Goal: Check status: Check status

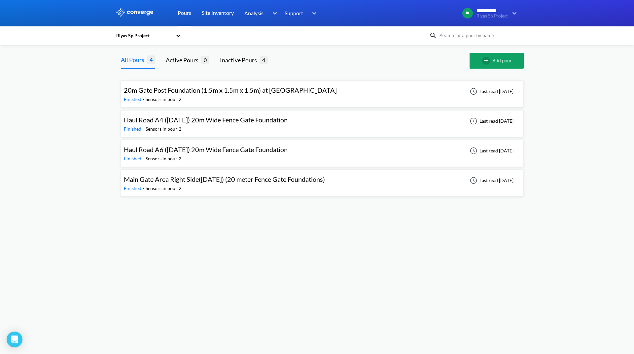
click at [177, 36] on icon at bounding box center [178, 35] width 7 height 7
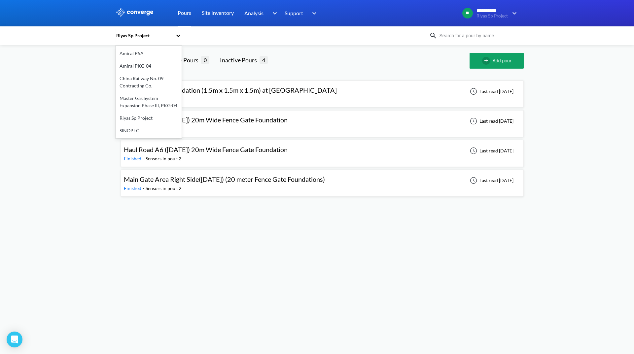
click at [132, 134] on div "SINOPEC" at bounding box center [149, 130] width 66 height 13
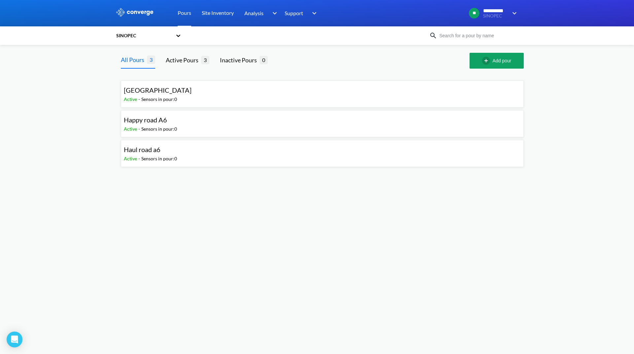
click at [180, 33] on icon at bounding box center [178, 35] width 7 height 7
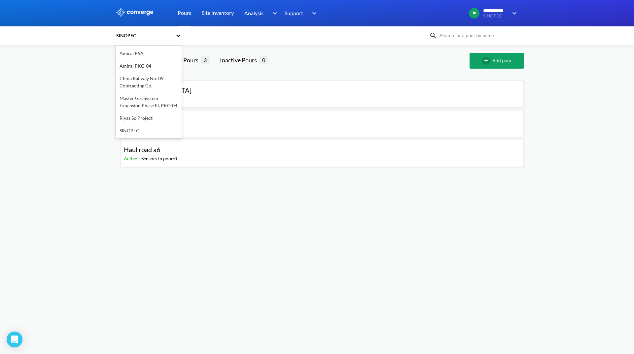
click at [146, 51] on div "Amiral P5A" at bounding box center [149, 53] width 66 height 13
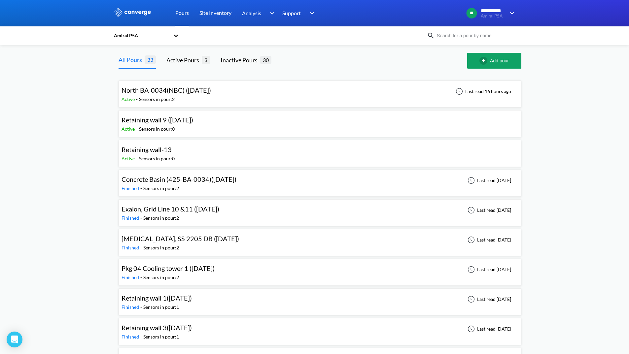
click at [232, 90] on div "North BA-0034(NBC) ([DATE]) Active - Sensors in pour: 2 Last read 16 hours ago" at bounding box center [319, 94] width 397 height 21
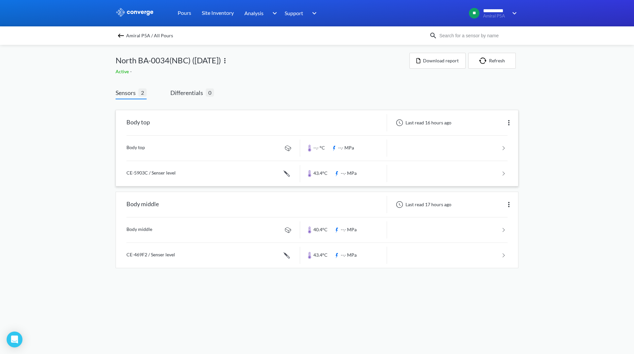
click at [508, 121] on img at bounding box center [509, 123] width 8 height 8
click at [474, 124] on div "Edit" at bounding box center [491, 123] width 42 height 13
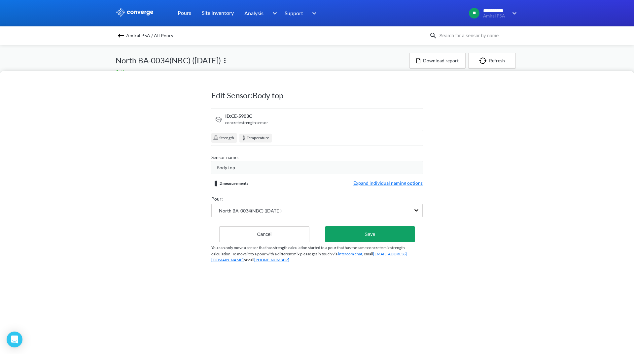
click at [285, 56] on div "Edit Sensor: Body top ID: CE-5903C concrete strength sensor Strength Temperatur…" at bounding box center [317, 177] width 634 height 354
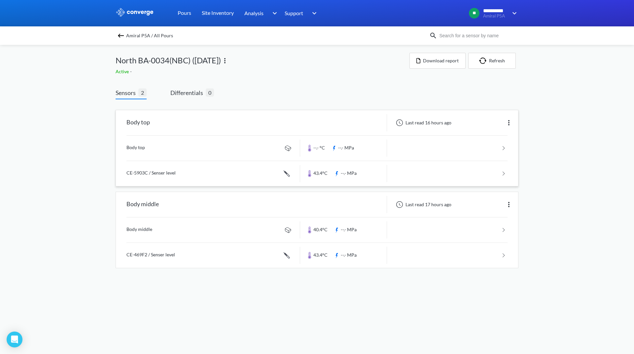
click at [122, 35] on img at bounding box center [121, 36] width 8 height 8
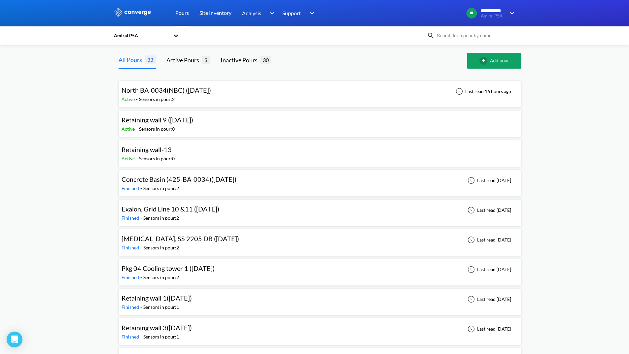
click at [195, 148] on div "Retaining wall-13 Active - Sensors in pour: 0" at bounding box center [319, 153] width 397 height 21
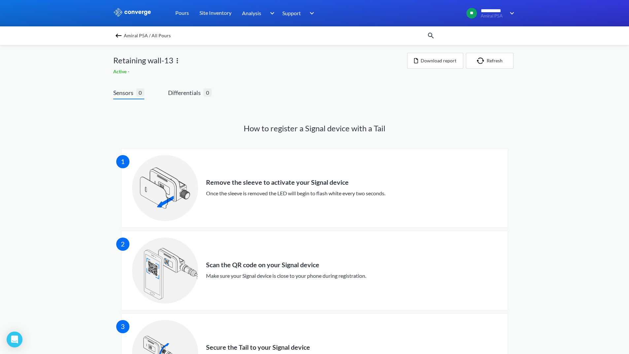
click at [122, 34] on img at bounding box center [119, 36] width 8 height 8
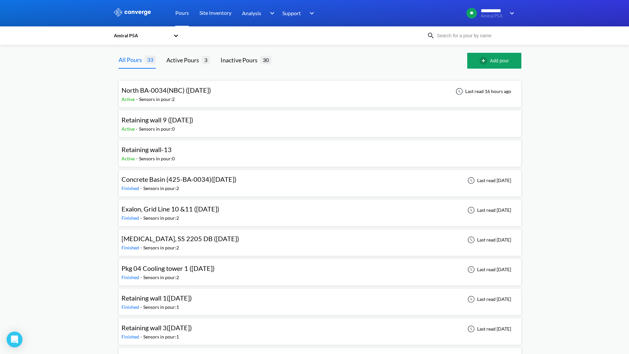
click at [197, 91] on span "North BA-0034(NBC) ([DATE])" at bounding box center [165, 90] width 89 height 8
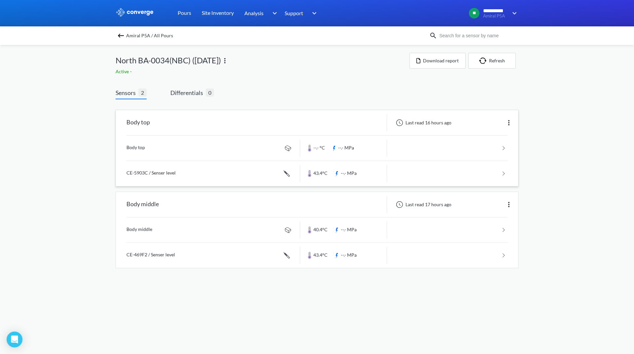
click at [508, 125] on img at bounding box center [509, 123] width 8 height 8
